Goal: Register for event/course

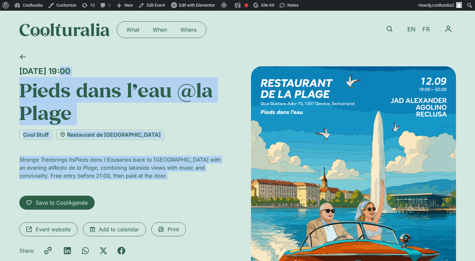
drag, startPoint x: 16, startPoint y: 68, endPoint x: 136, endPoint y: 184, distance: 167.5
click at [136, 184] on div "[DATE] 19:00 Pieds dans l’eau @[GEOGRAPHIC_DATA] Cool Stuff Restaurant de la Pl…" at bounding box center [237, 198] width 475 height 298
copy div "[DATE] 19:00 Pieds dans l’eau @la Plage Cool Stuff Restaurant de la Plage Stran…"
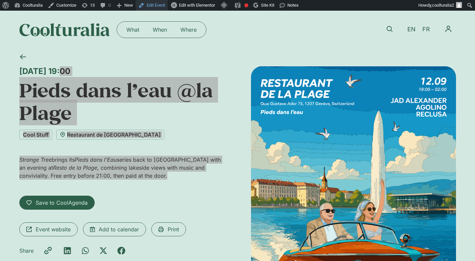
drag, startPoint x: 326, startPoint y: 144, endPoint x: 183, endPoint y: 3, distance: 201.2
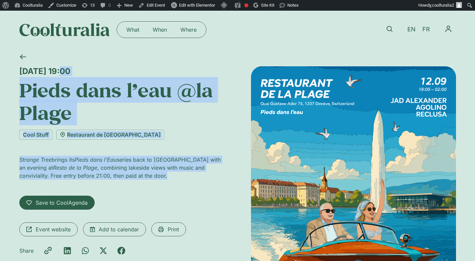
click at [102, 111] on h1 "Pieds dans l’eau @la Plage" at bounding box center [121, 102] width 205 height 46
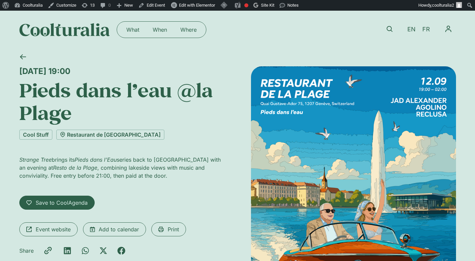
click at [81, 111] on h1 "Pieds dans l’eau @la Plage" at bounding box center [121, 102] width 205 height 46
click at [70, 113] on h1 "Pieds dans l’eau @la Plage" at bounding box center [121, 102] width 205 height 46
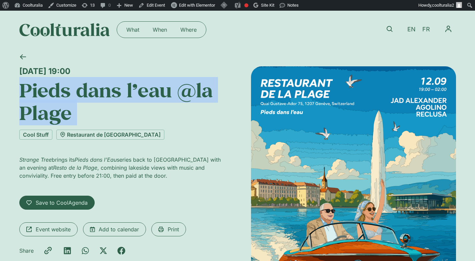
drag, startPoint x: 73, startPoint y: 115, endPoint x: 8, endPoint y: 99, distance: 66.8
click at [8, 99] on div "[DATE] 19:00 Pieds dans l’eau @[GEOGRAPHIC_DATA] Cool Stuff Restaurant de la Pl…" at bounding box center [237, 198] width 475 height 298
copy div "Pieds dans l’eau @la Plage"
